Goal: Task Accomplishment & Management: Manage account settings

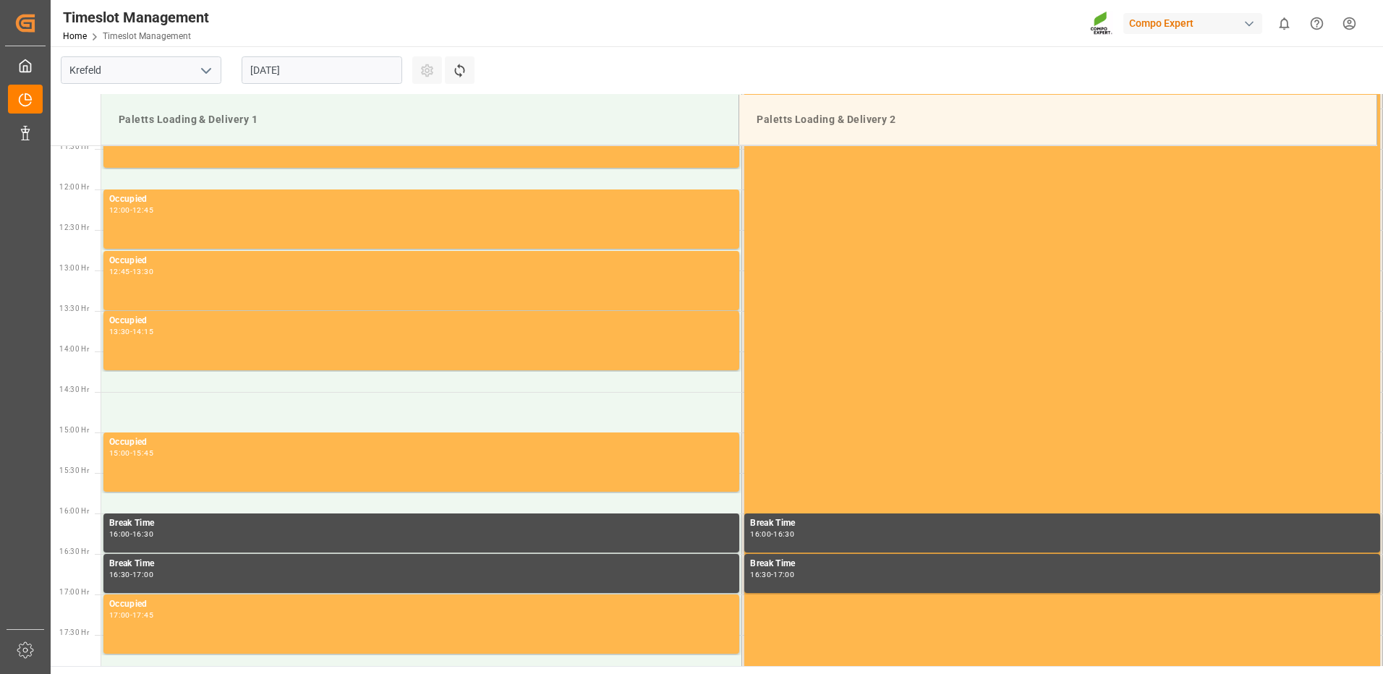
scroll to position [1125, 0]
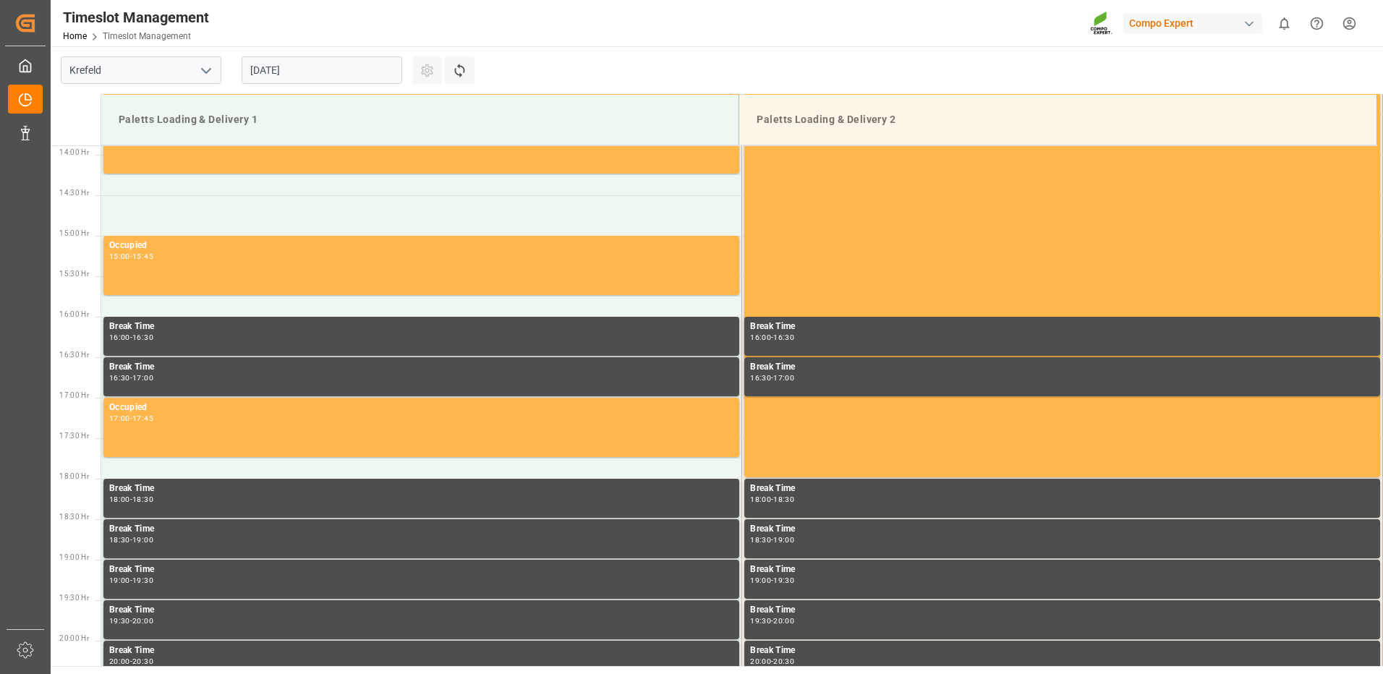
click at [333, 28] on div "Timeslot Management Home Timeslot Management Compo Expert 0 Notifications Only …" at bounding box center [712, 23] width 1342 height 46
click at [1350, 20] on html "Created by potrace 1.15, written by [PERSON_NAME] [DATE]-[DATE] Created by potr…" at bounding box center [691, 337] width 1383 height 674
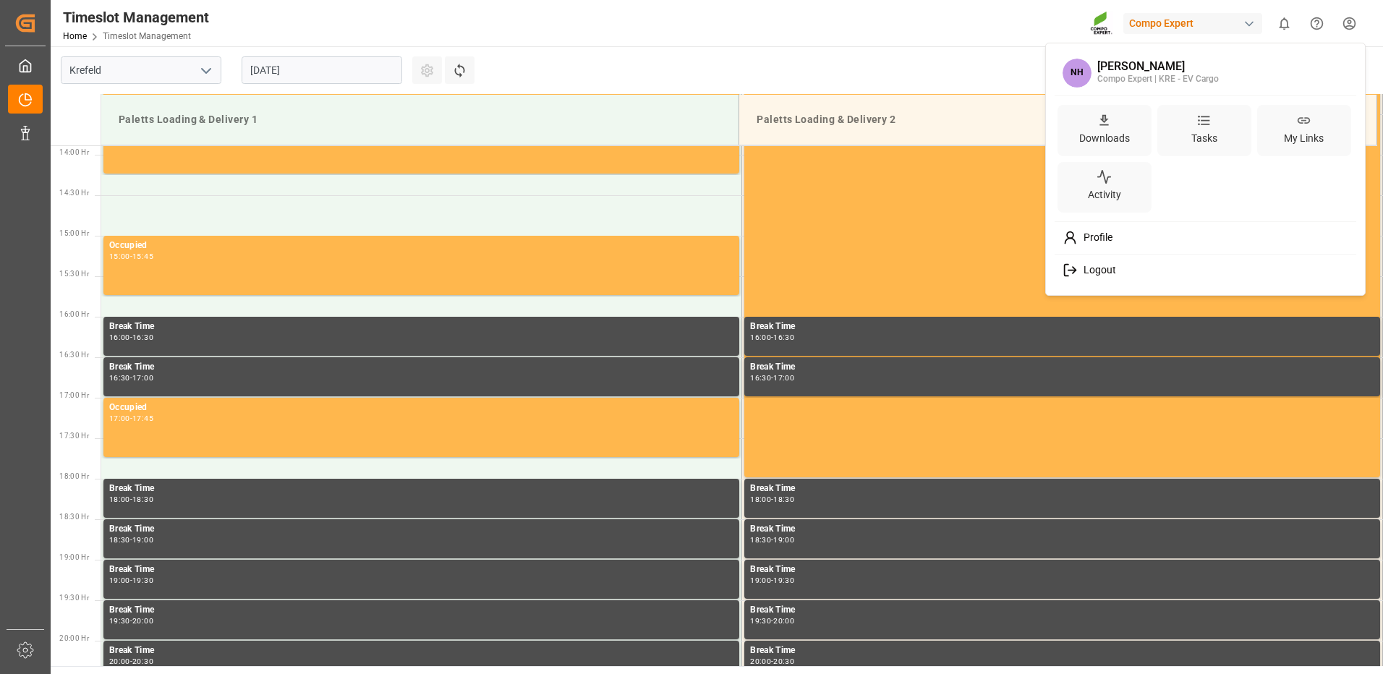
click at [254, 20] on html "Created by potrace 1.15, written by [PERSON_NAME] [DATE]-[DATE] Created by potr…" at bounding box center [691, 337] width 1383 height 674
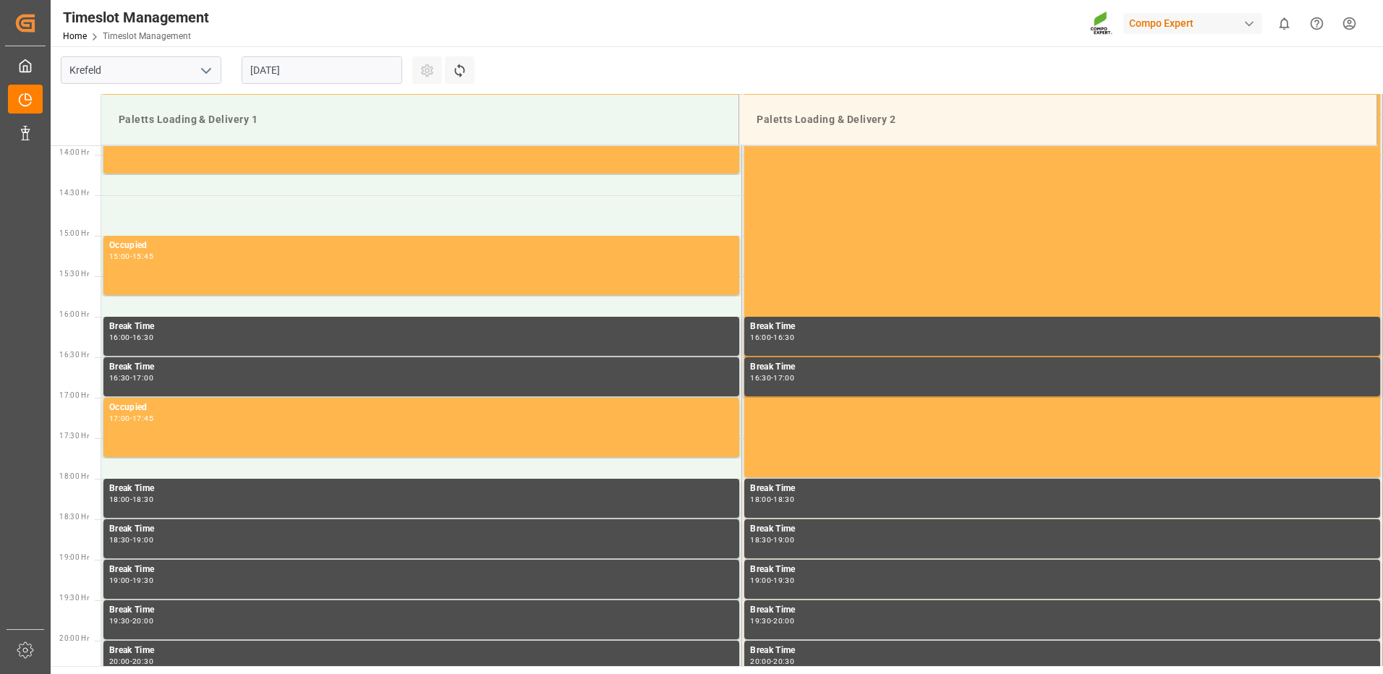
drag, startPoint x: 1211, startPoint y: 0, endPoint x: 895, endPoint y: 40, distance: 319.3
click at [894, 40] on div "Timeslot Management Home Timeslot Management Compo Expert 0 Notifications Only …" at bounding box center [712, 23] width 1342 height 46
drag, startPoint x: 1368, startPoint y: 14, endPoint x: 712, endPoint y: 55, distance: 657.2
click at [712, 55] on main "[GEOGRAPHIC_DATA] [DATE] Settings Refresh Time Slots Paletts Loading & Delivery…" at bounding box center [715, 356] width 1329 height 620
click at [1343, 22] on html "Created by potrace 1.15, written by [PERSON_NAME] [DATE]-[DATE] Created by potr…" at bounding box center [691, 337] width 1383 height 674
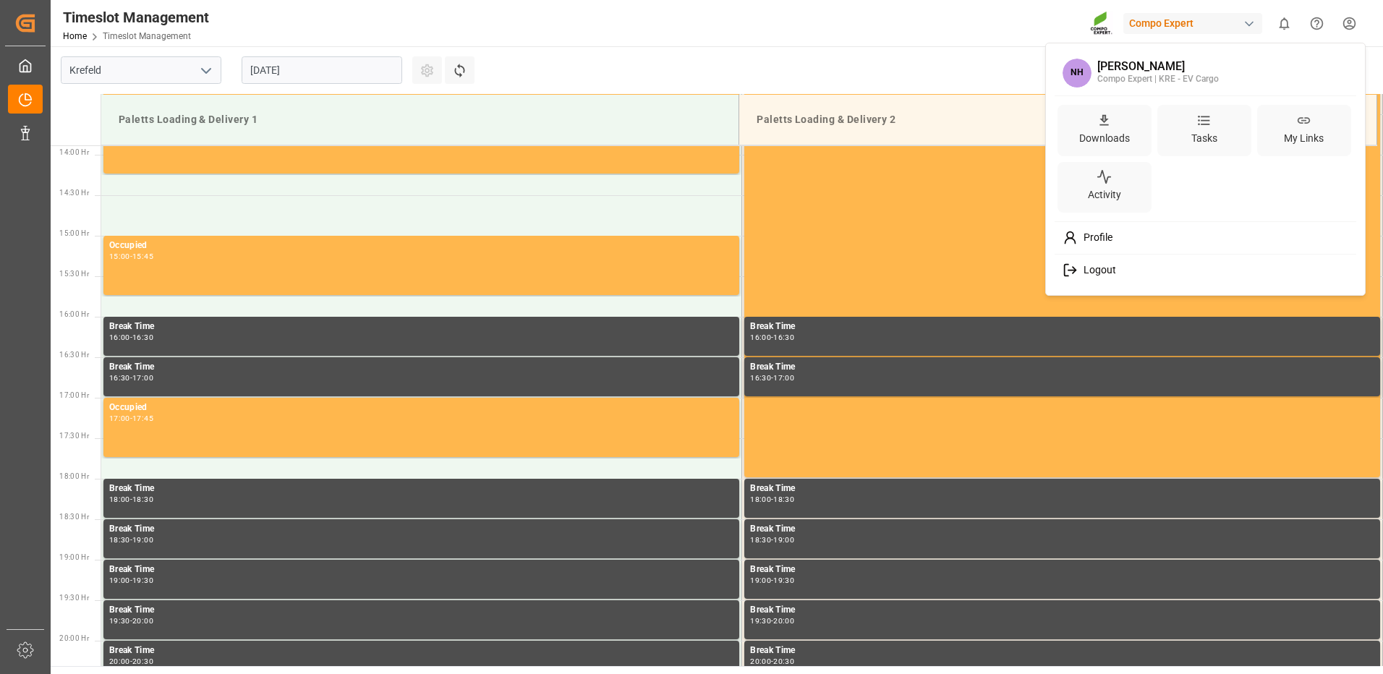
click at [1148, 272] on div "Logout" at bounding box center [1205, 270] width 297 height 27
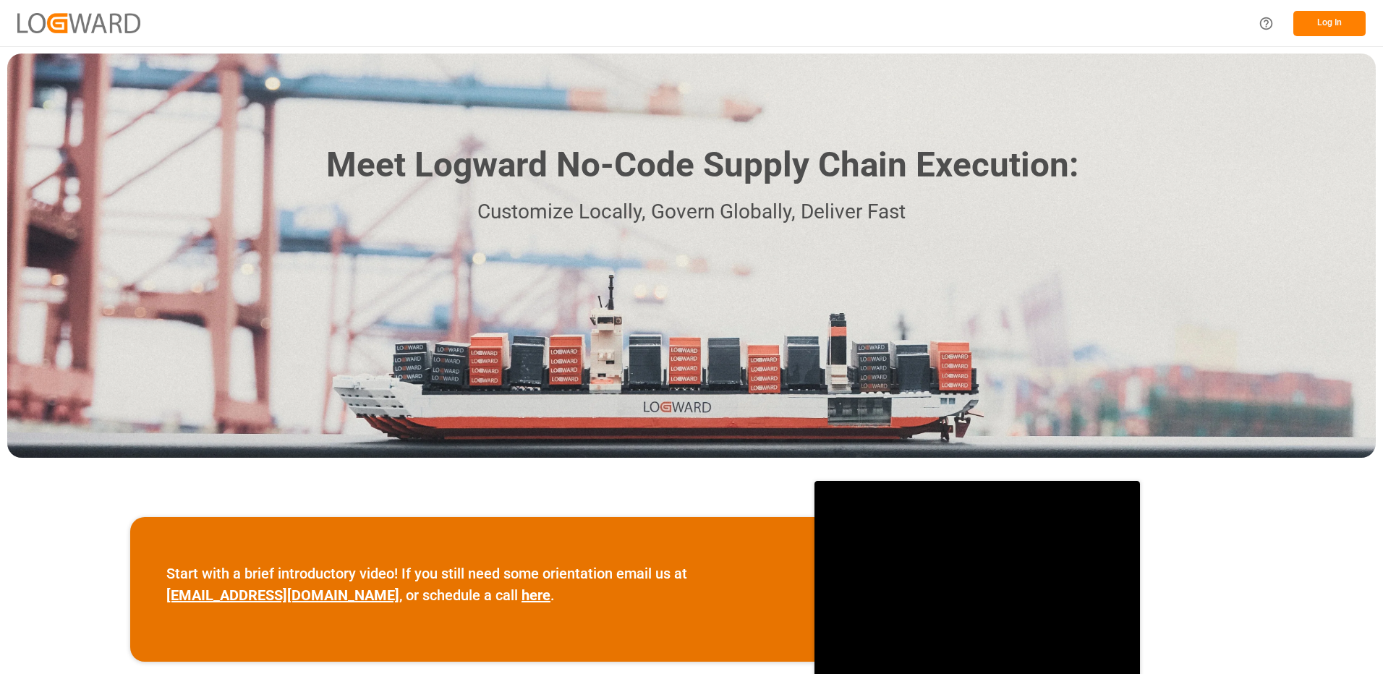
click at [1299, 27] on button "Log In" at bounding box center [1329, 23] width 72 height 25
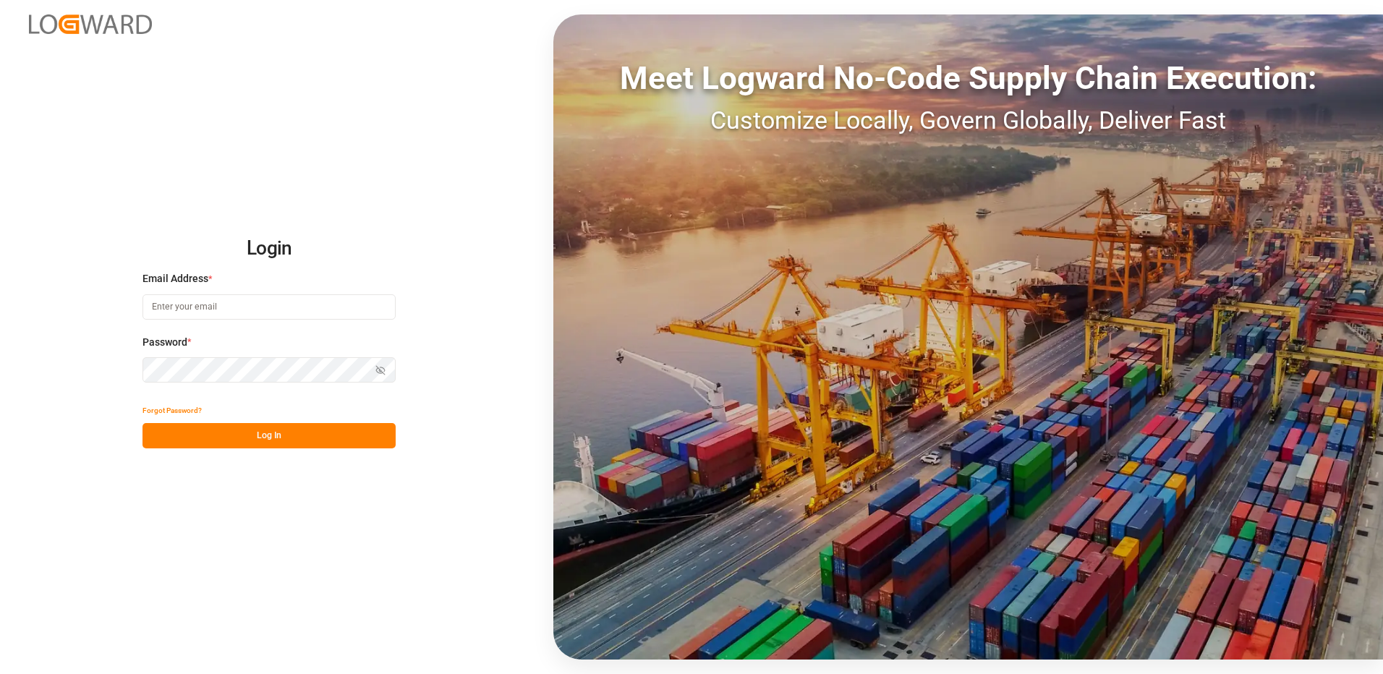
type input "niels.horster@evcargo.com"
click at [380, 365] on icon "button" at bounding box center [380, 370] width 10 height 10
click at [131, 385] on div "Login Email Address * niels.horster@evcargo.com Password * Hide password Forgot…" at bounding box center [691, 337] width 1383 height 674
click at [383, 366] on icon "button" at bounding box center [380, 370] width 10 height 10
drag, startPoint x: 273, startPoint y: 432, endPoint x: 307, endPoint y: 469, distance: 50.2
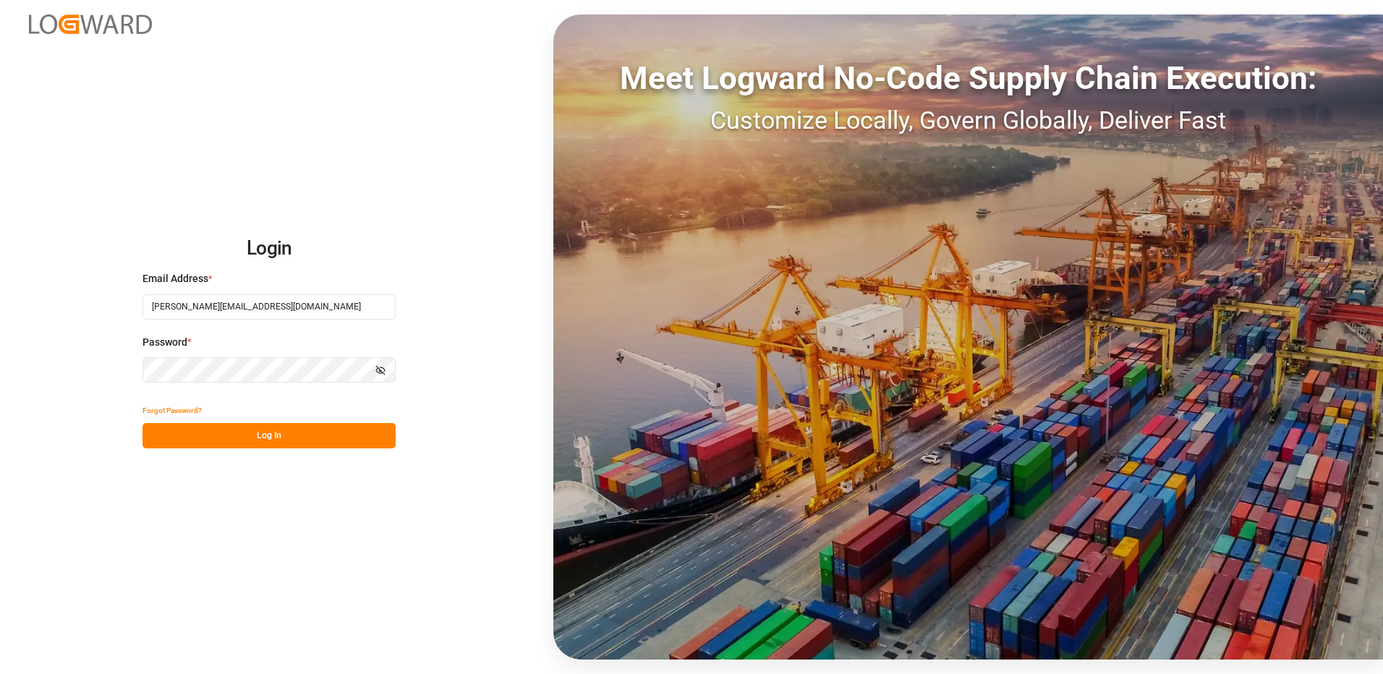
click at [275, 432] on button "Log In" at bounding box center [268, 435] width 253 height 25
